Goal: Information Seeking & Learning: Learn about a topic

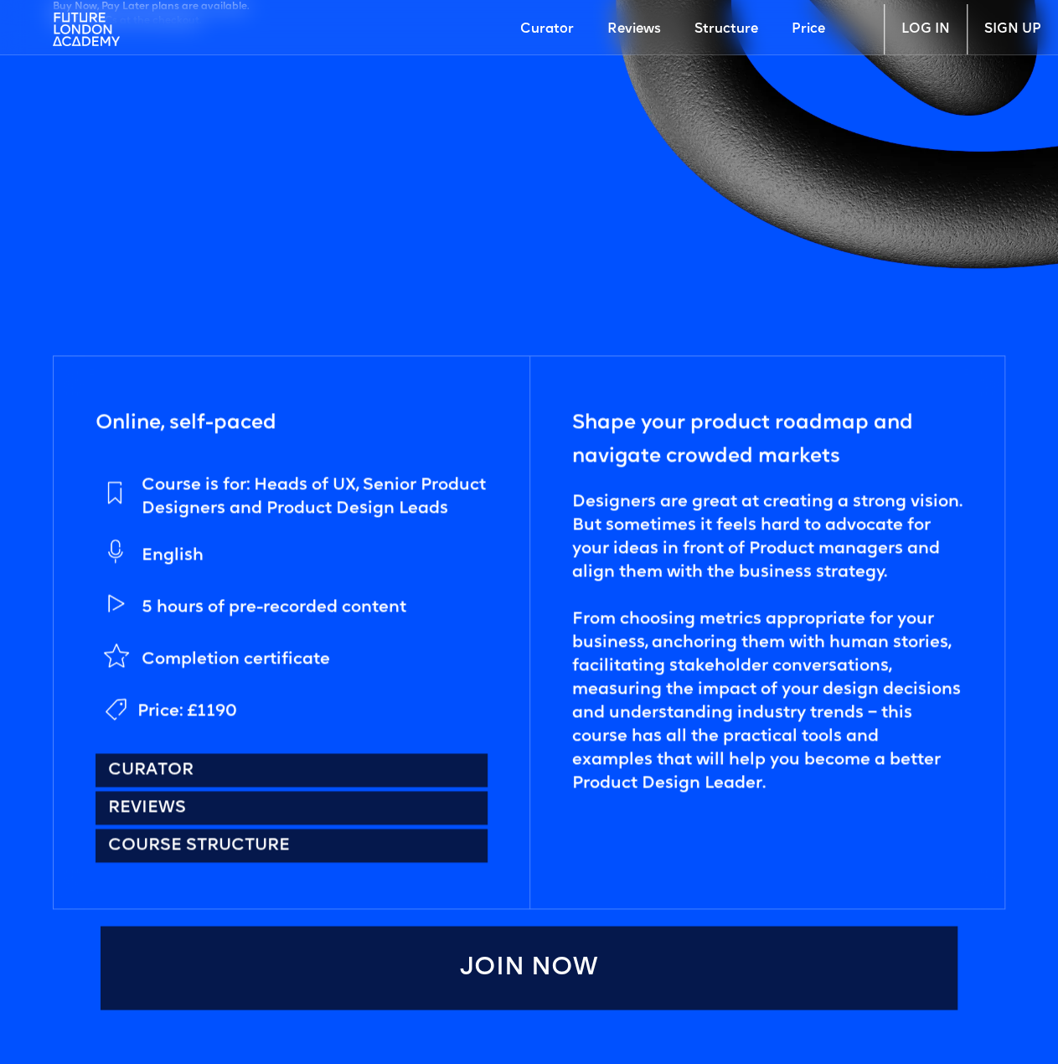
scroll to position [922, 0]
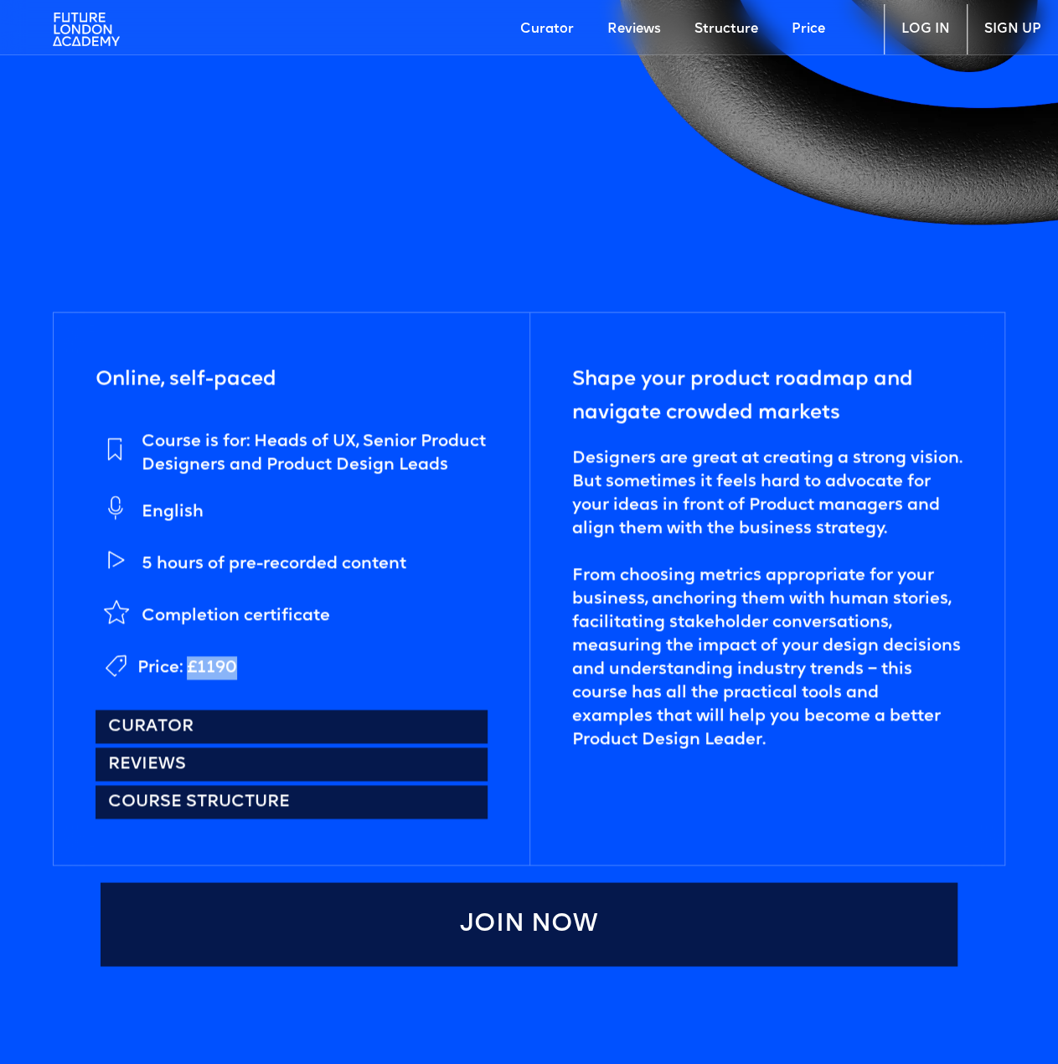
drag, startPoint x: 240, startPoint y: 666, endPoint x: 188, endPoint y: 666, distance: 51.9
click at [188, 573] on li "Price: £1190" at bounding box center [291, 664] width 391 height 42
copy div "£1190"
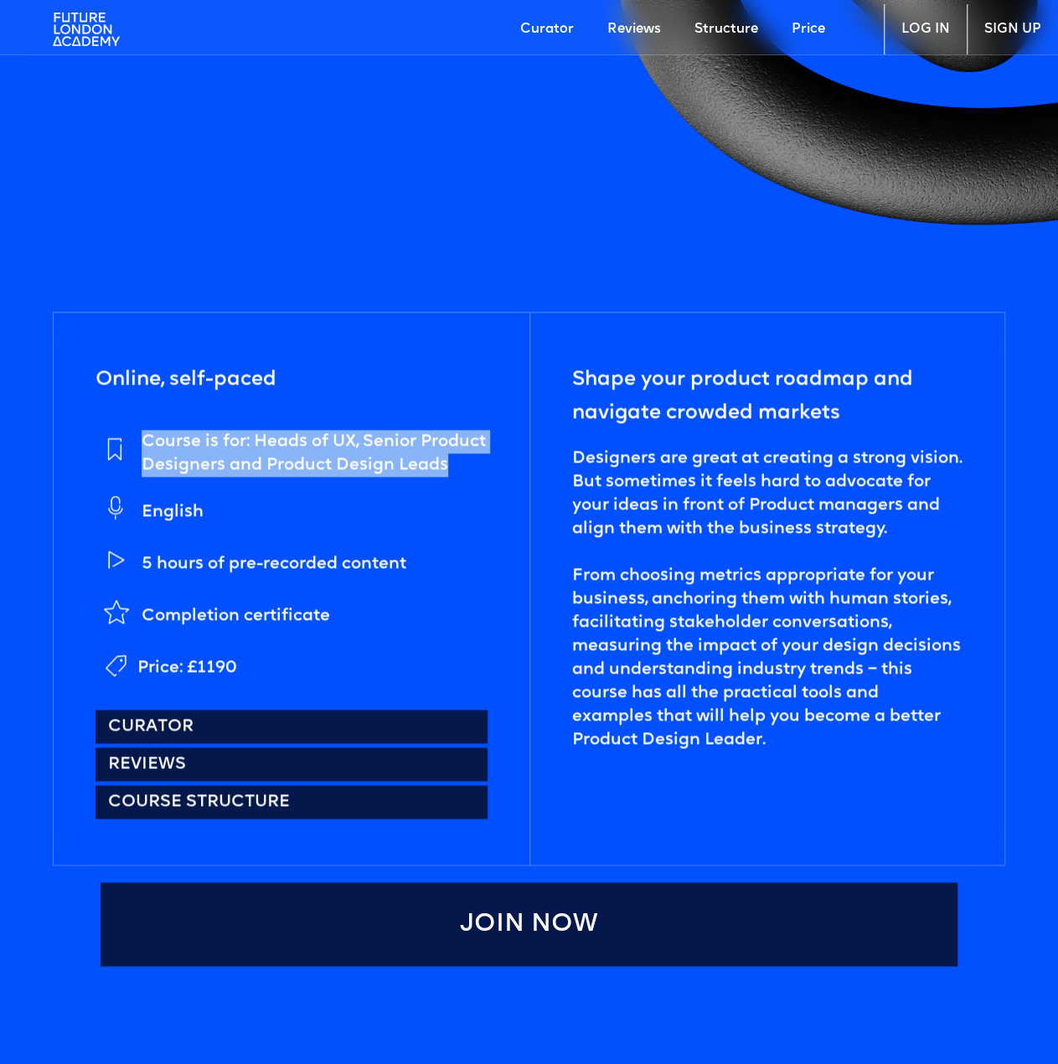
drag, startPoint x: 143, startPoint y: 436, endPoint x: 446, endPoint y: 467, distance: 304.1
click at [446, 467] on div "Course is for: Heads of UX, Senior Product Designers and Product Design Leads" at bounding box center [314, 453] width 345 height 47
copy div "Course is for: Heads of UX, Senior Product Designers and Product Design Leads"
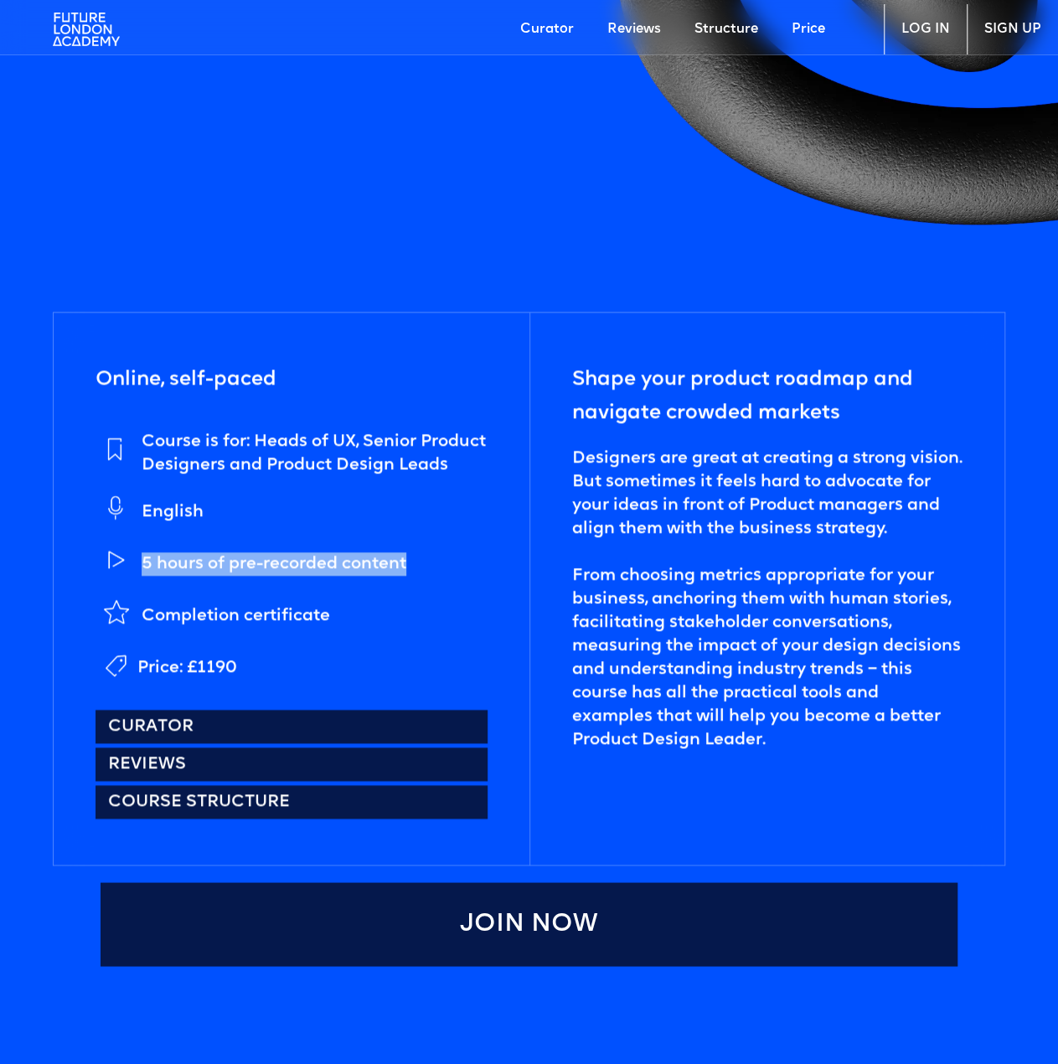
drag, startPoint x: 142, startPoint y: 562, endPoint x: 411, endPoint y: 564, distance: 268.1
click at [411, 564] on li "5 hours of pre-recorded content" at bounding box center [291, 561] width 391 height 44
copy div "5 hours of pre-recorded content"
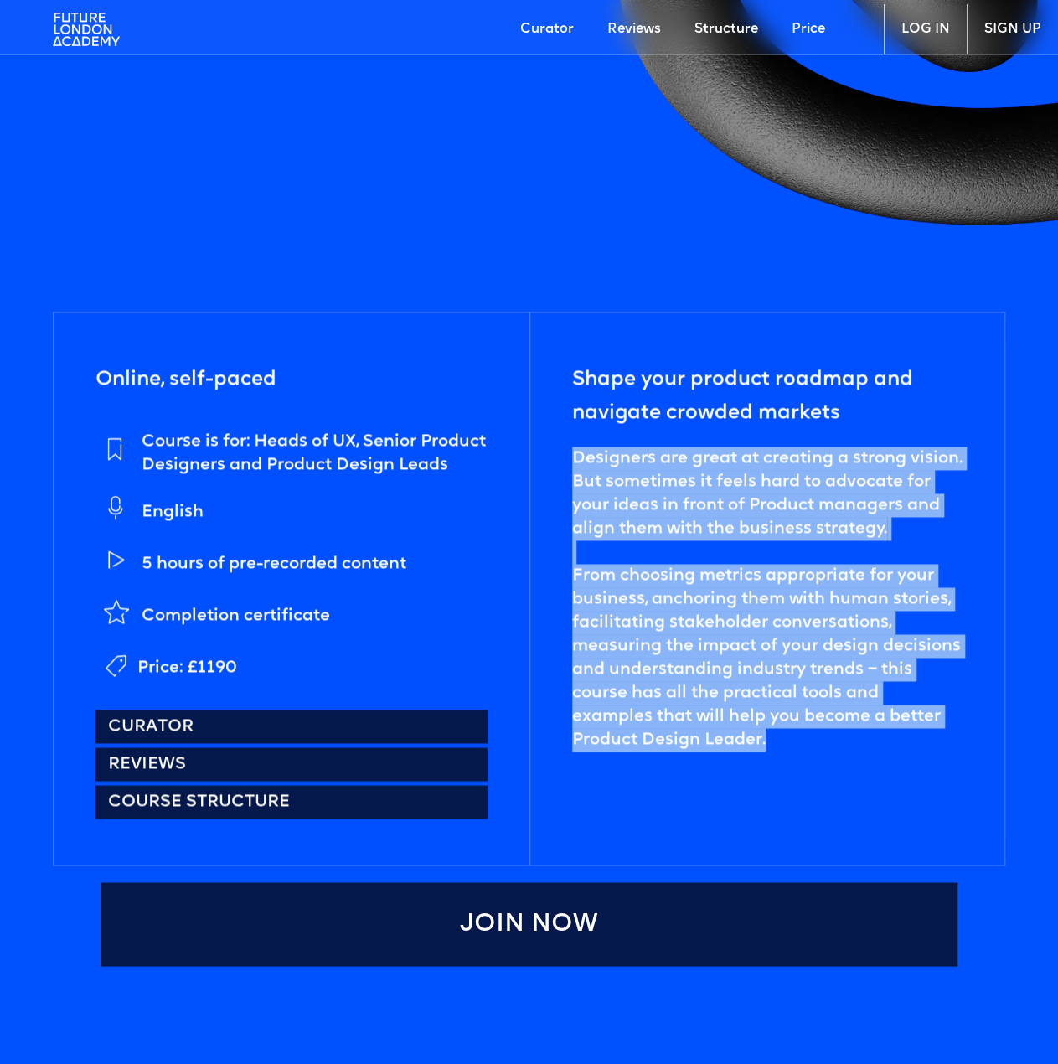
drag, startPoint x: 576, startPoint y: 451, endPoint x: 718, endPoint y: 750, distance: 330.9
click at [718, 573] on div "Designers are great at creating a strong vision. But sometimes it feels hard to…" at bounding box center [767, 599] width 390 height 305
copy div "Designers are great at creating a strong vision. But sometimes it feels hard to…"
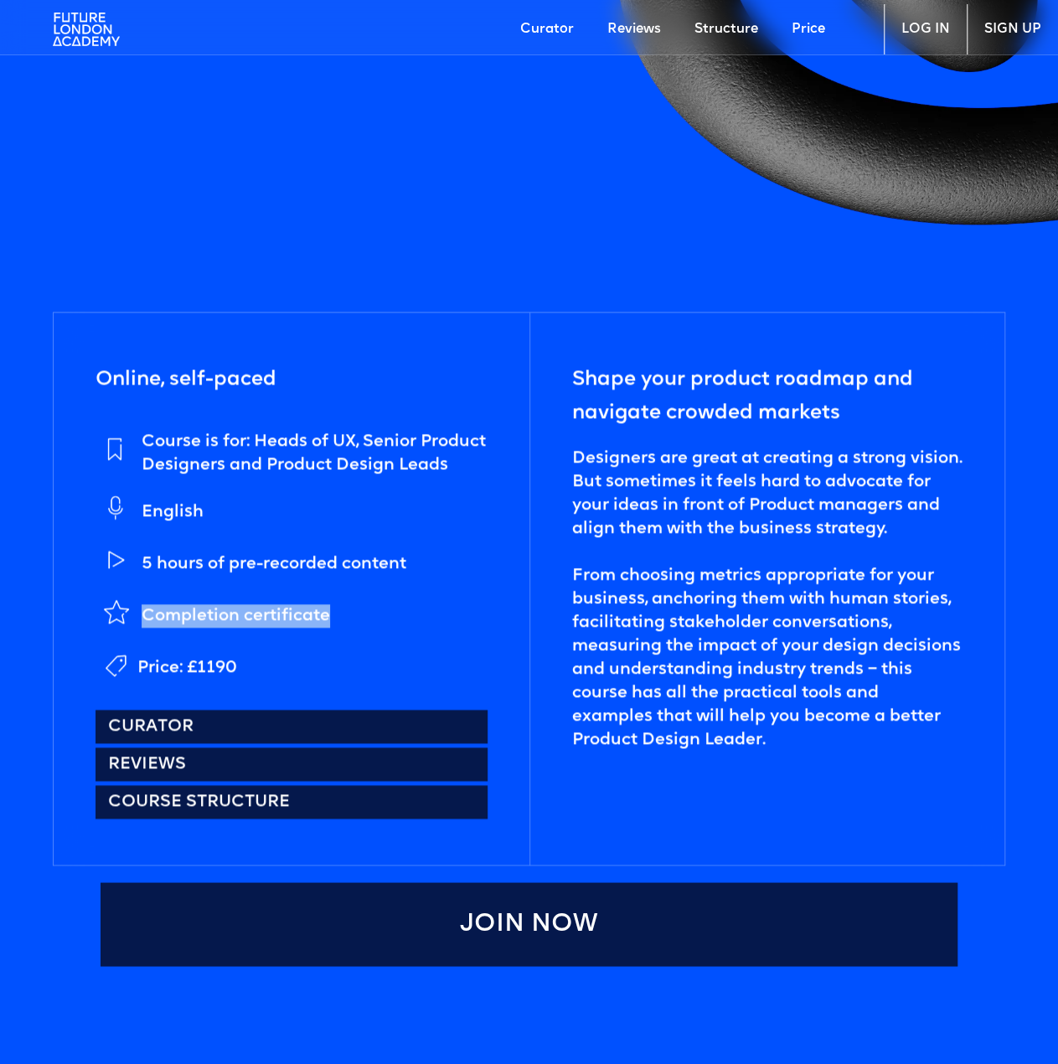
drag, startPoint x: 337, startPoint y: 615, endPoint x: 143, endPoint y: 603, distance: 193.9
click at [143, 573] on li "Completion certificate" at bounding box center [291, 613] width 391 height 44
copy div "Completion certificate"
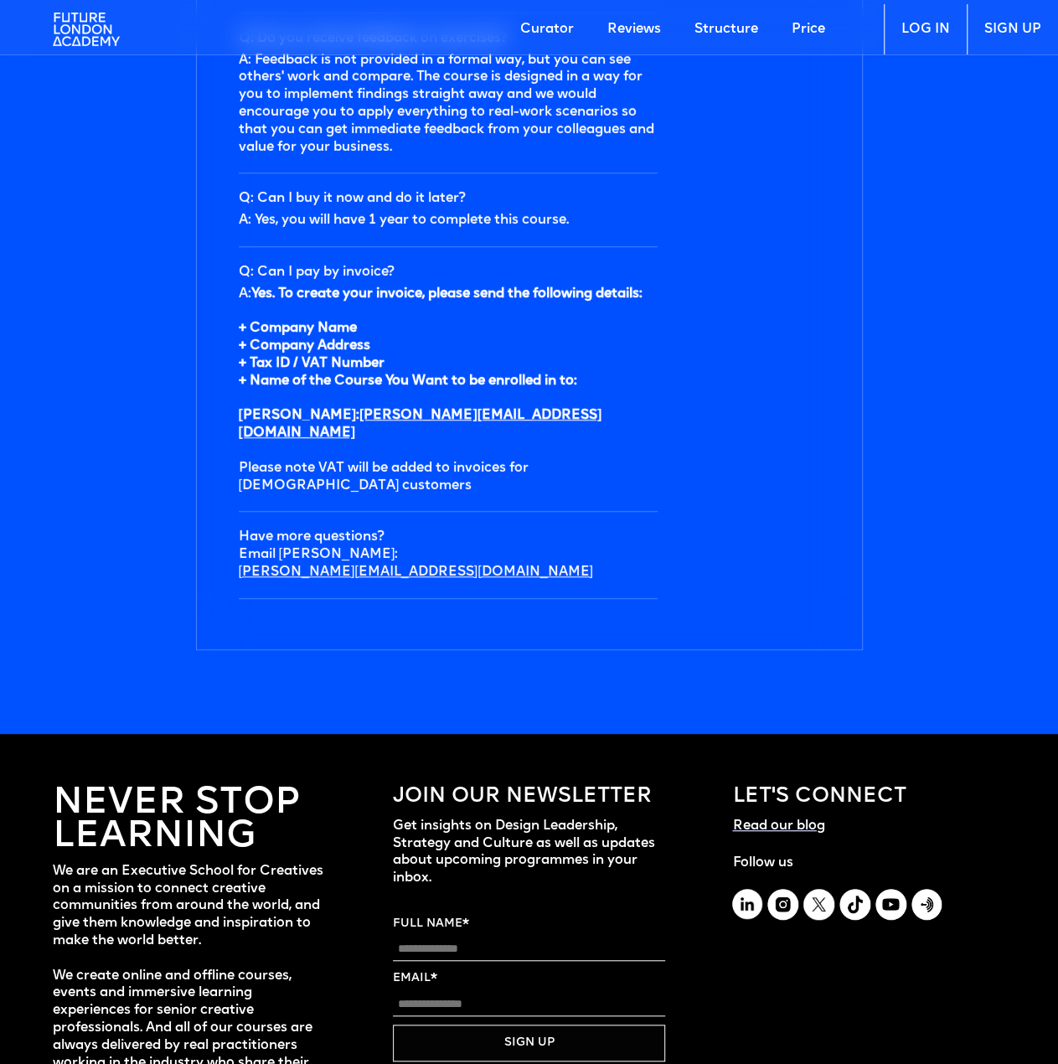
scroll to position [6392, 0]
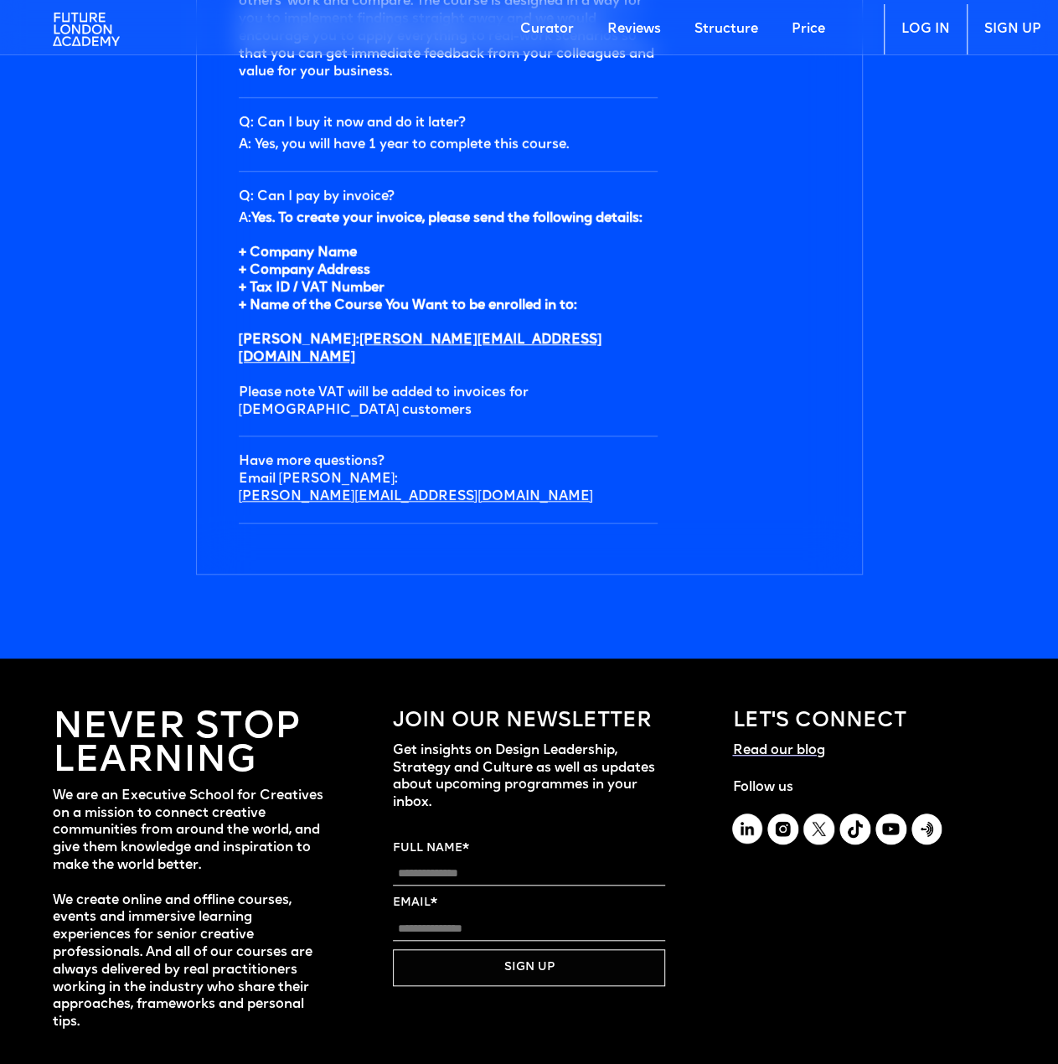
click at [88, 40] on img at bounding box center [86, 29] width 67 height 50
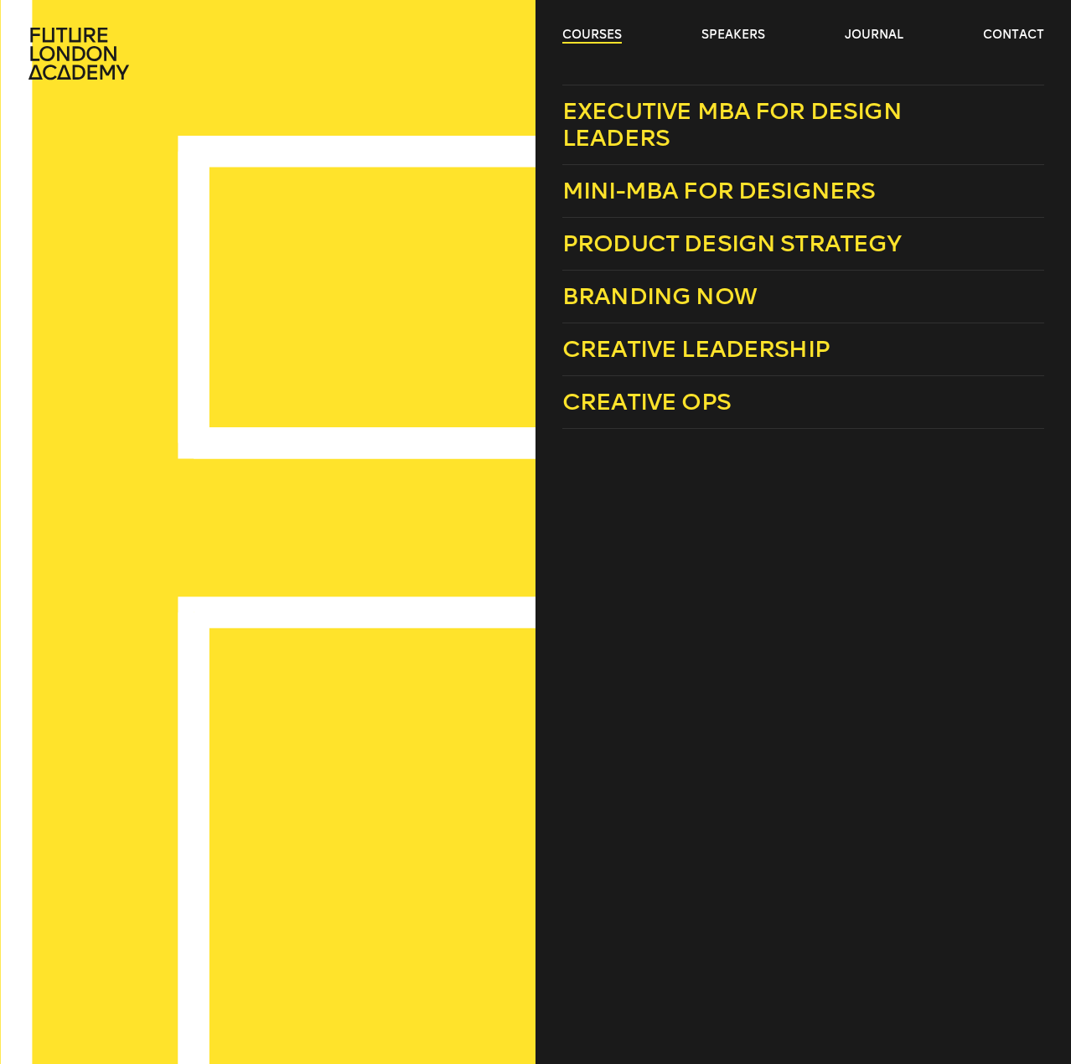
click at [602, 27] on link "courses" at bounding box center [591, 35] width 59 height 17
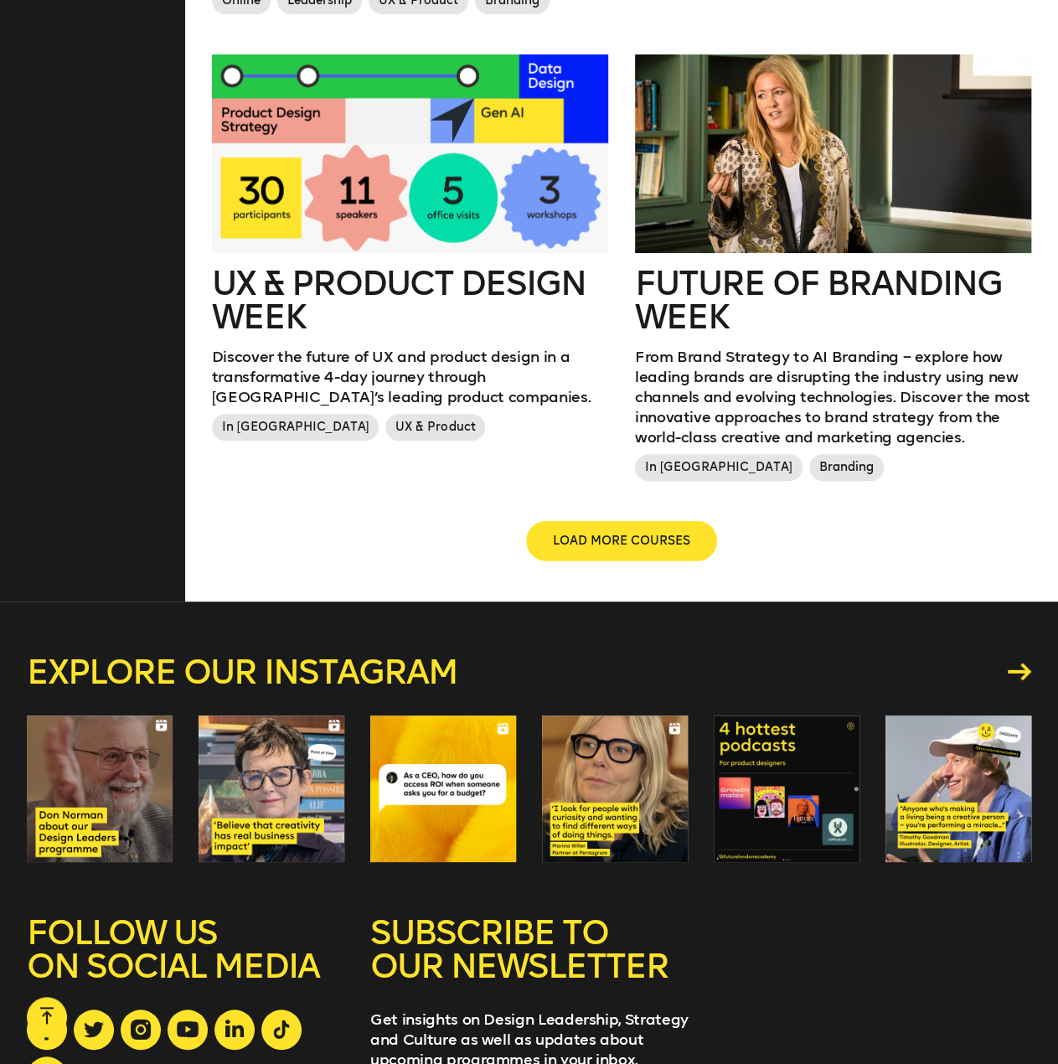
scroll to position [1927, 0]
